Goal: Go to known website: Access a specific website the user already knows

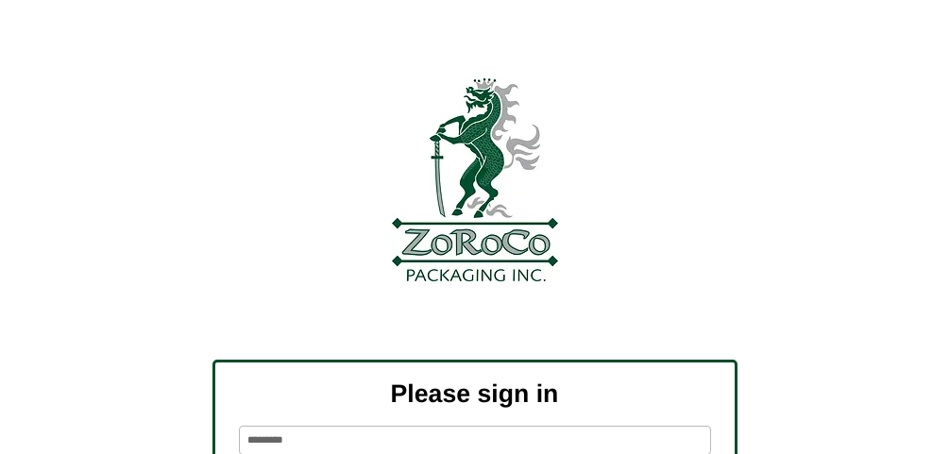
scroll to position [230, 0]
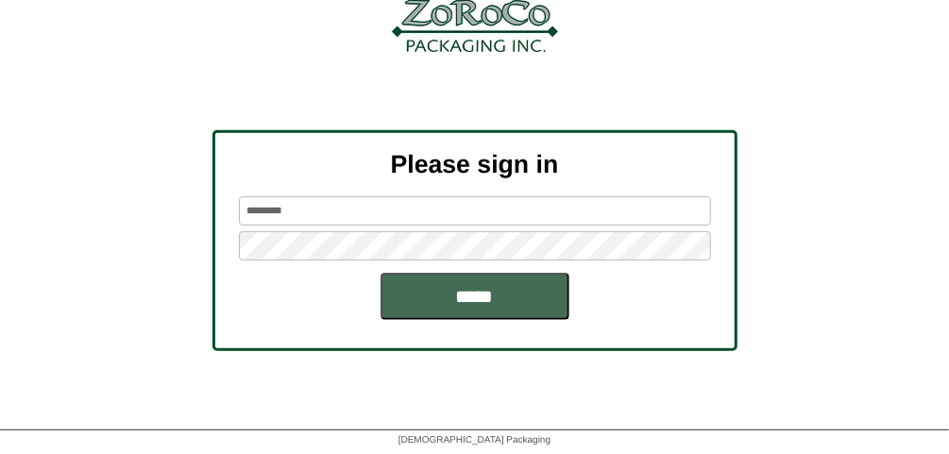
click at [494, 299] on input "*****" at bounding box center [475, 296] width 189 height 47
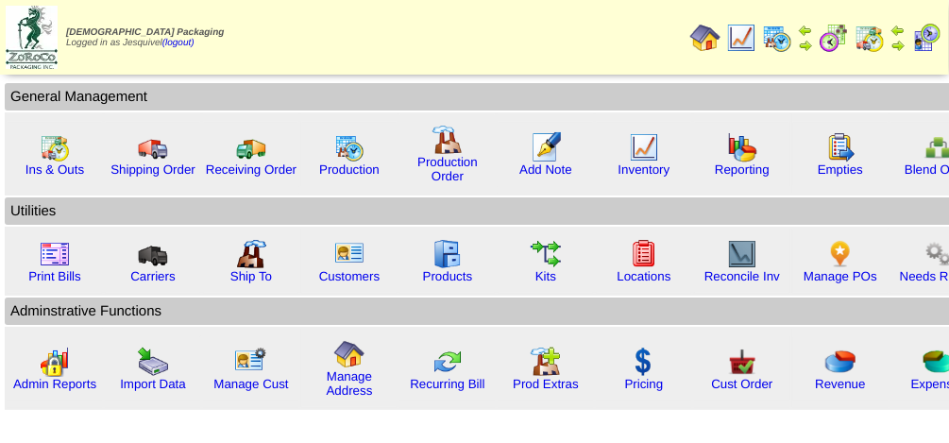
click at [842, 31] on img at bounding box center [834, 38] width 30 height 30
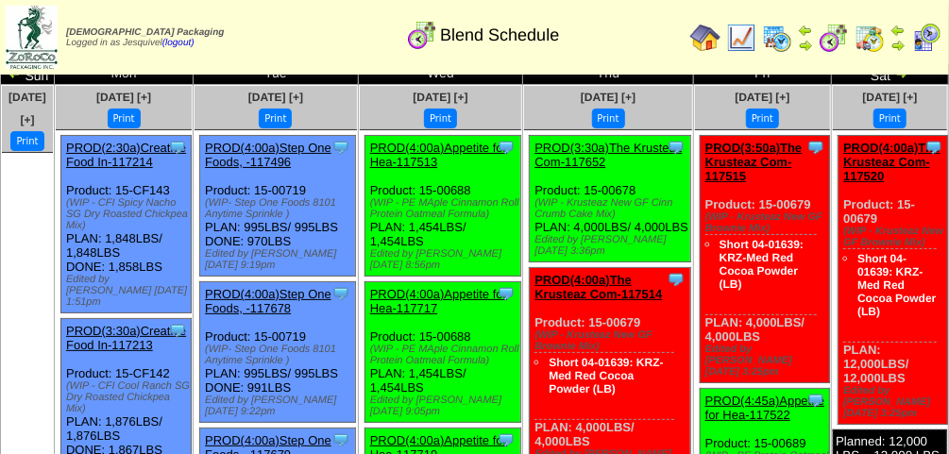
scroll to position [40, 0]
